Goal: Transaction & Acquisition: Purchase product/service

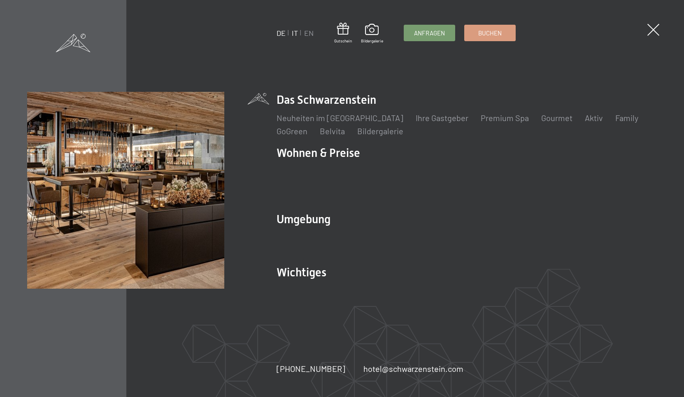
click at [294, 32] on link "IT" at bounding box center [295, 32] width 6 height 9
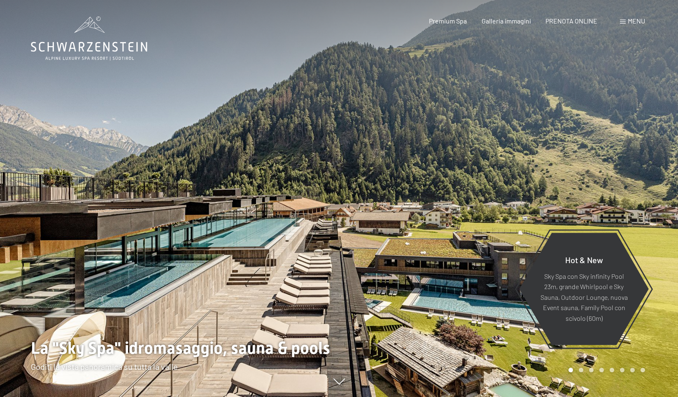
click at [631, 21] on span "Menu" at bounding box center [636, 21] width 17 height 8
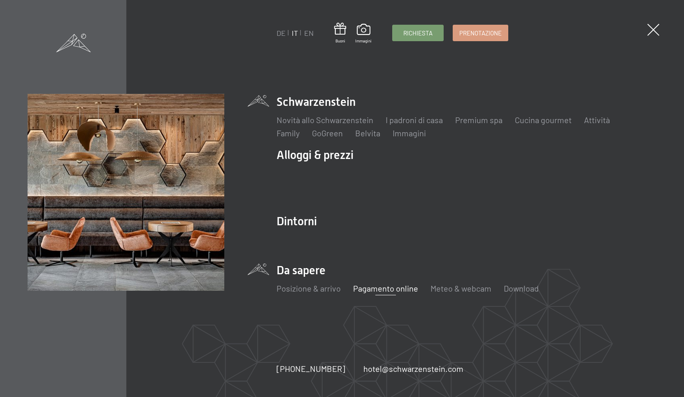
click at [385, 289] on link "Pagamento online" at bounding box center [385, 288] width 65 height 10
